Goal: Find specific page/section: Find specific page/section

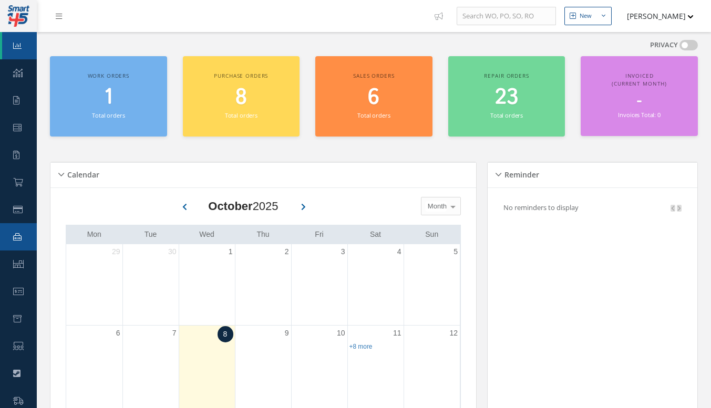
click at [16, 248] on link "Repair Order" at bounding box center [18, 236] width 37 height 27
click at [17, 260] on icon at bounding box center [18, 264] width 11 height 8
click at [17, 282] on link "Accounting" at bounding box center [18, 291] width 37 height 27
click at [14, 315] on icon at bounding box center [17, 319] width 8 height 8
click at [14, 346] on icon at bounding box center [18, 346] width 11 height 8
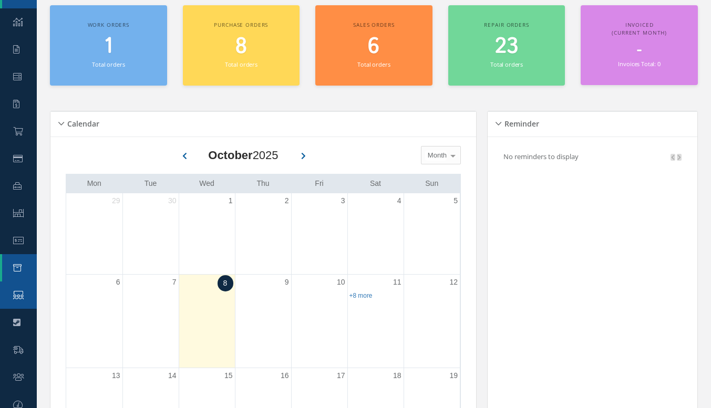
scroll to position [142, 0]
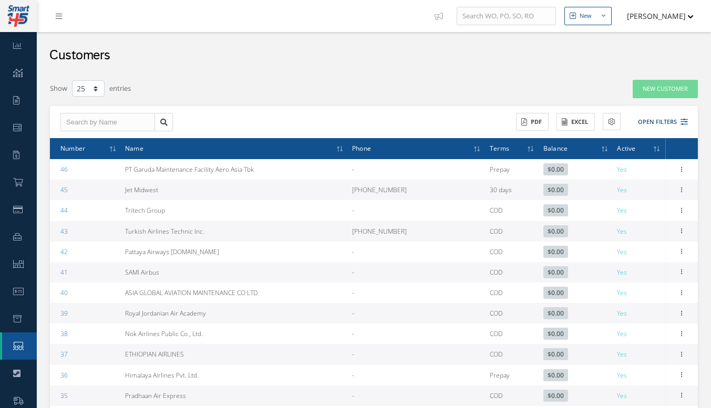
select select "25"
click at [122, 116] on input "text" at bounding box center [107, 122] width 95 height 19
type input "jet2"
